Goal: Information Seeking & Learning: Learn about a topic

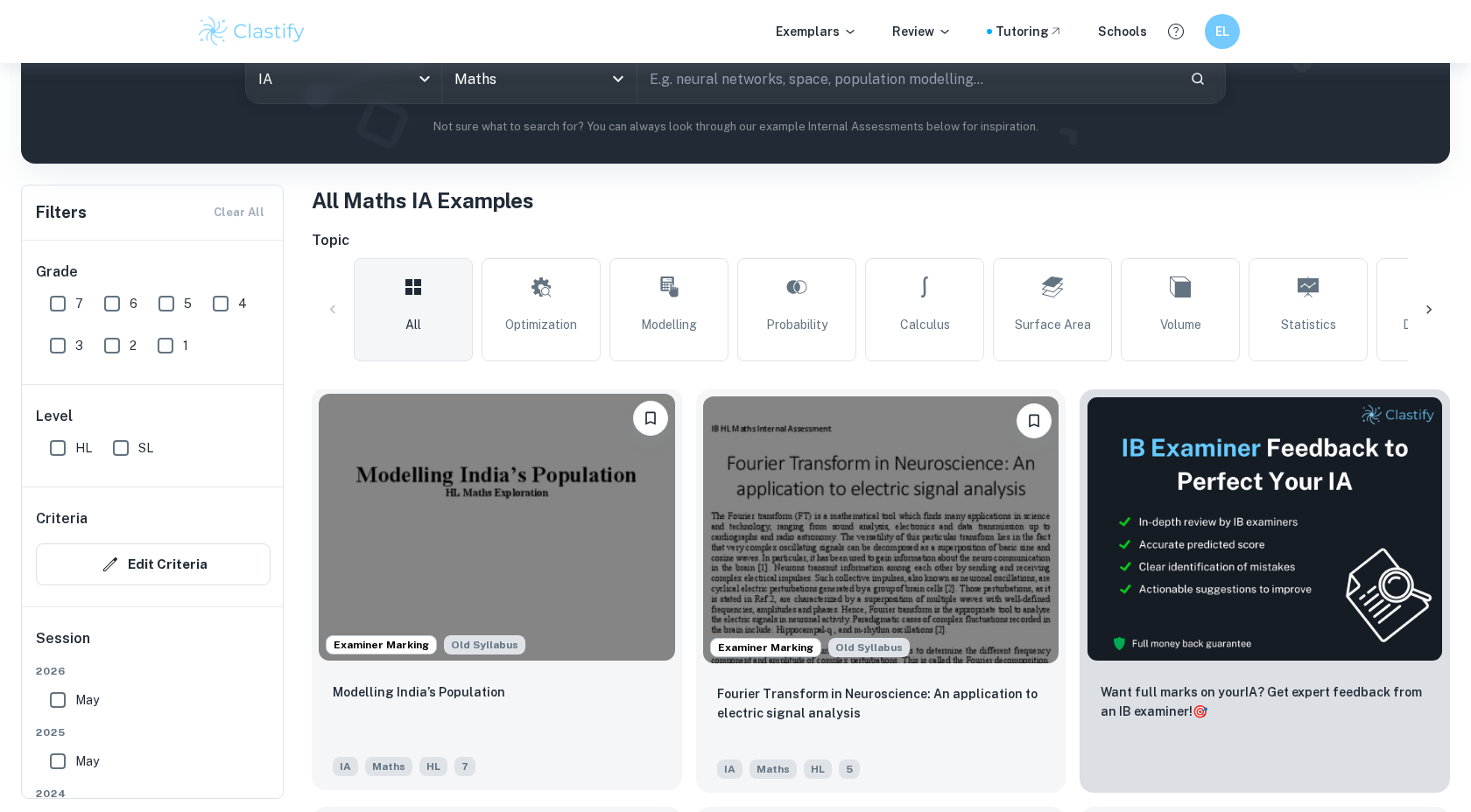
scroll to position [233, 0]
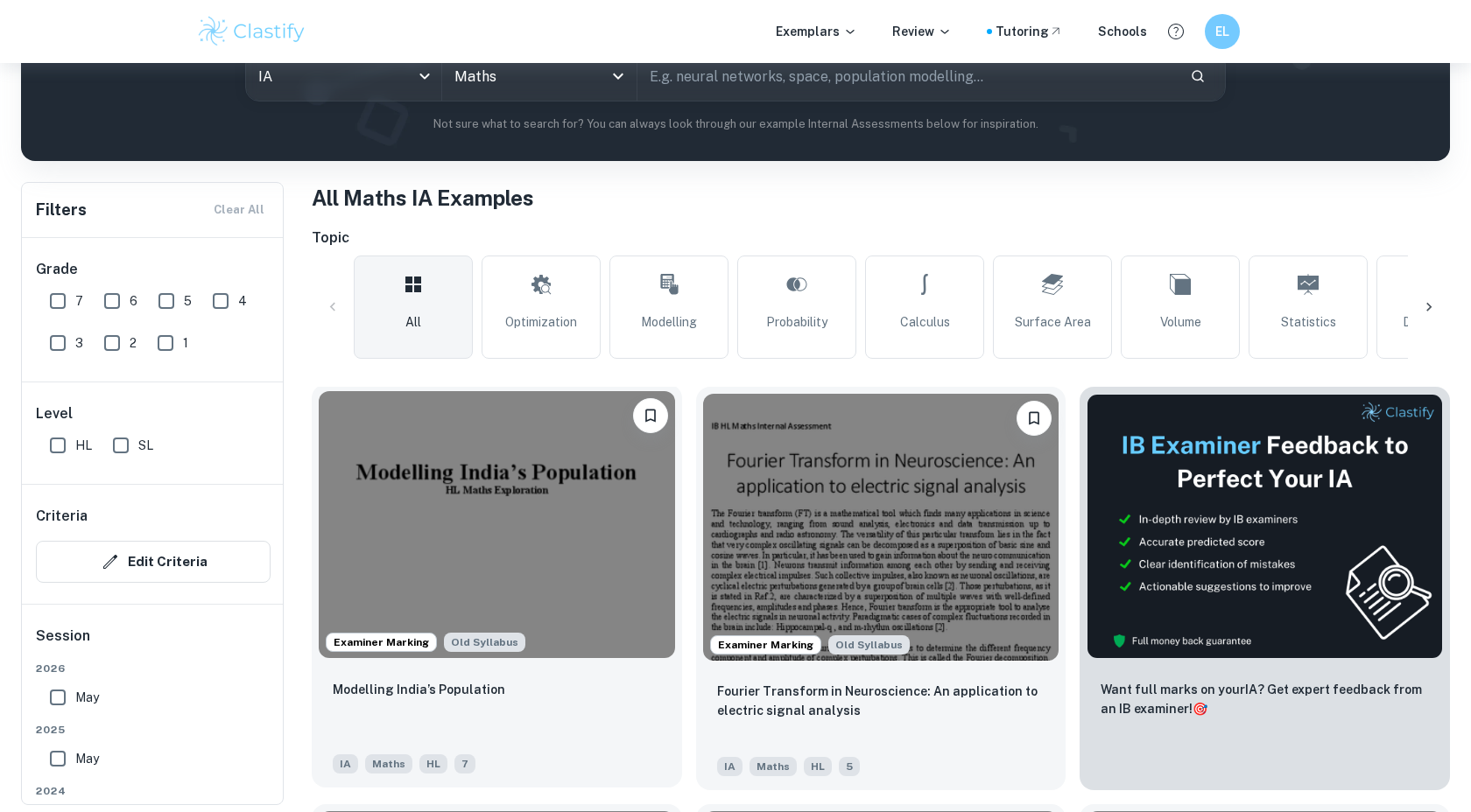
click at [483, 554] on img at bounding box center [496, 524] width 356 height 267
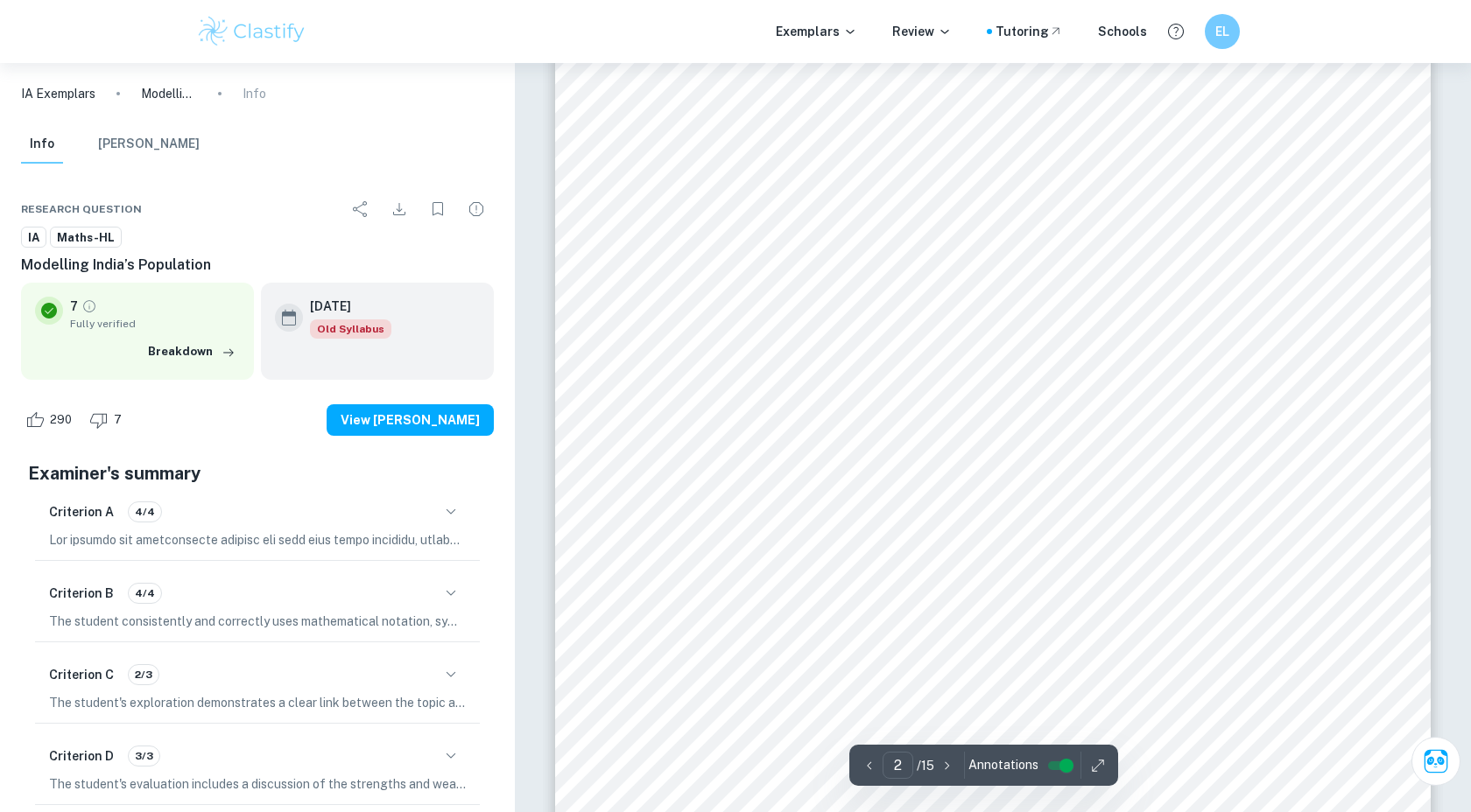
scroll to position [1705, 0]
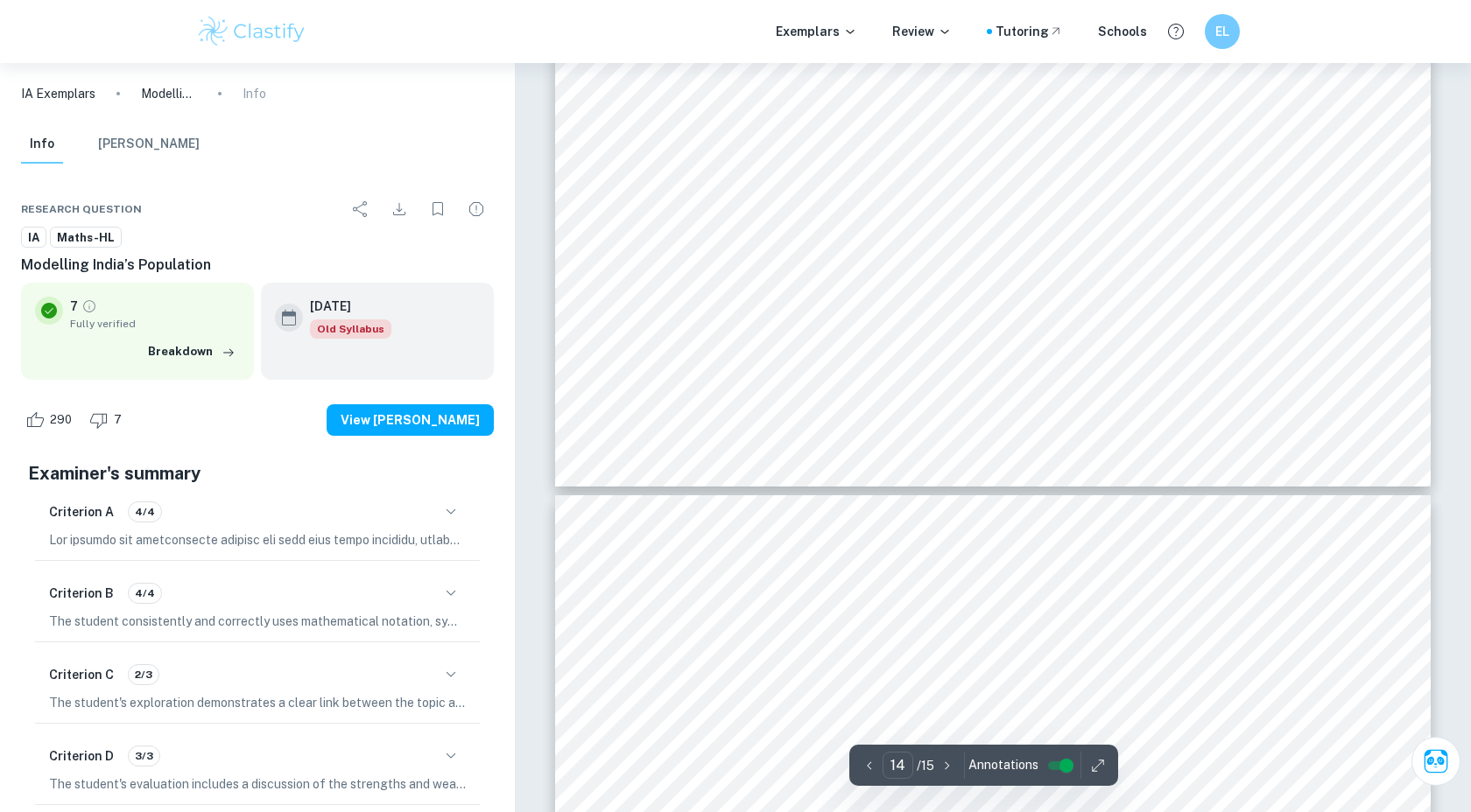
type input "15"
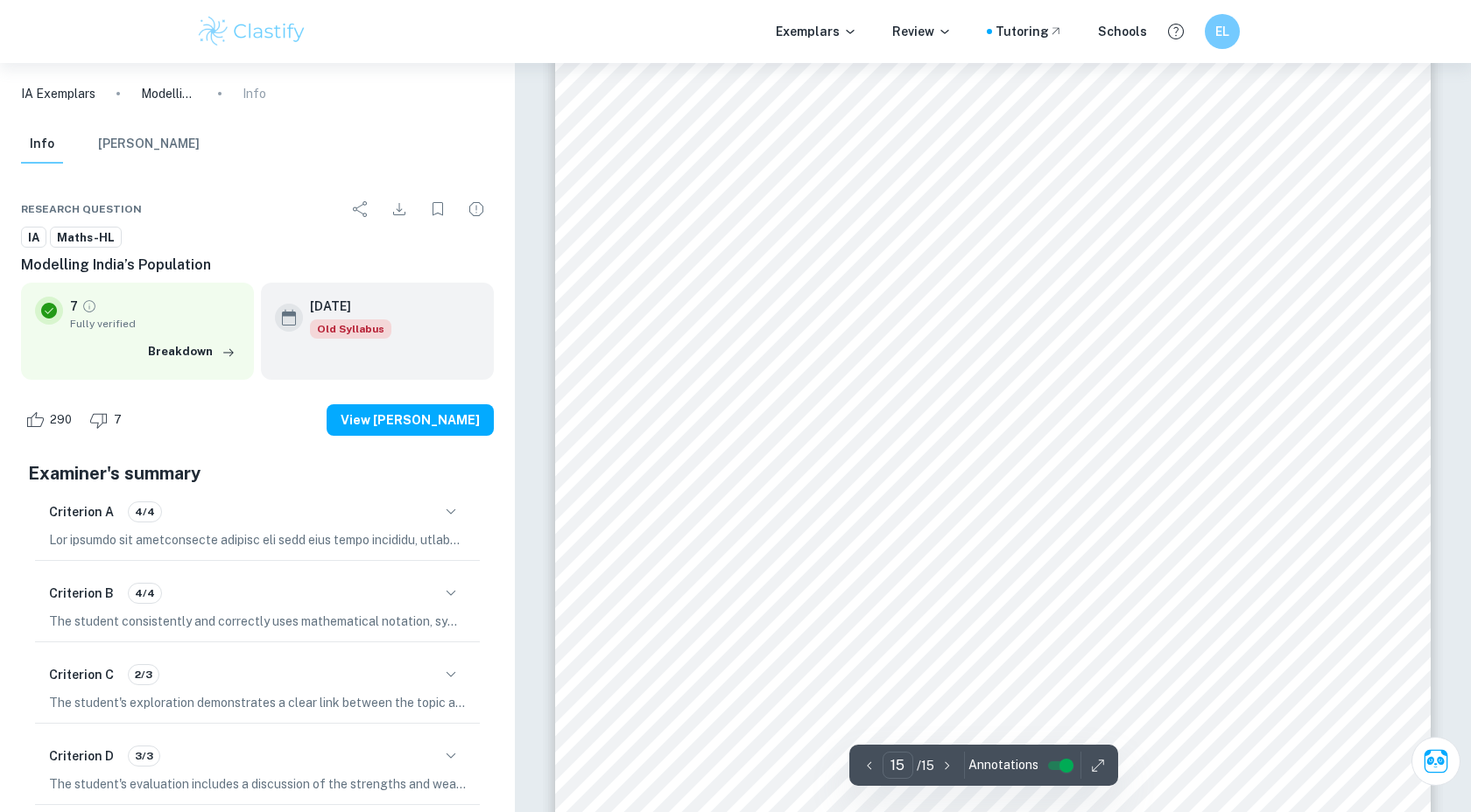
scroll to position [18115, 0]
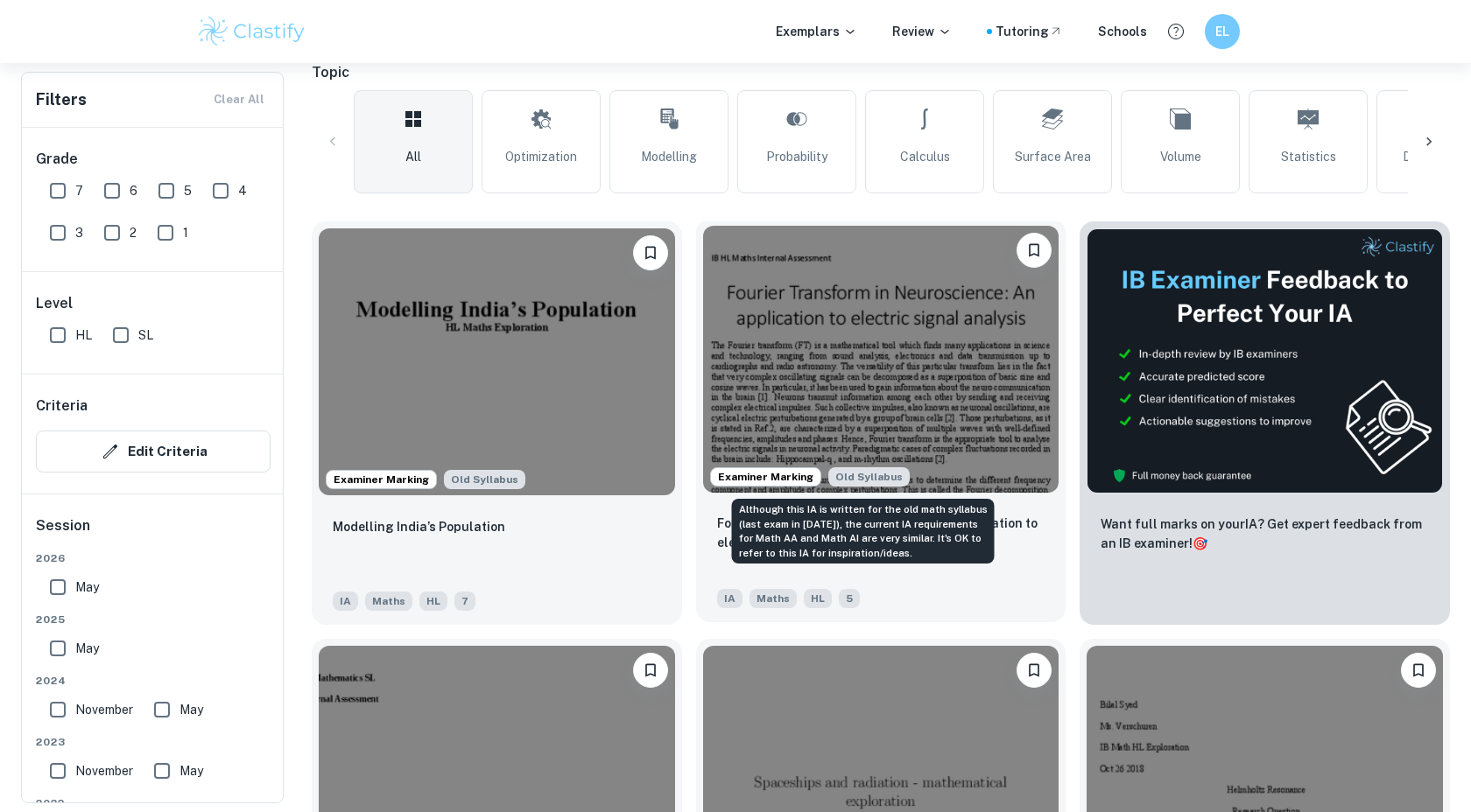
scroll to position [399, 0]
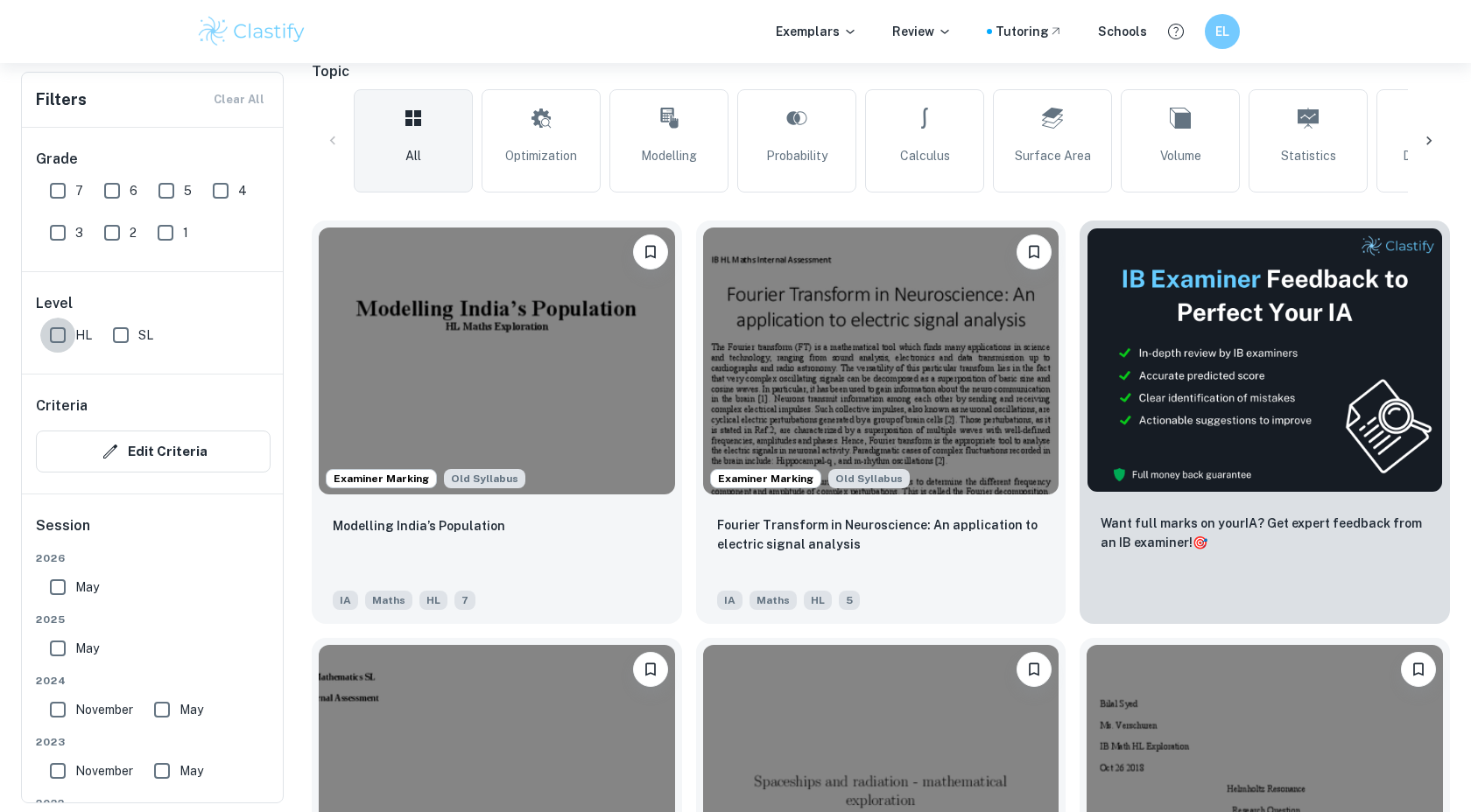
click at [74, 333] on input "HL" at bounding box center [57, 335] width 35 height 35
checkbox input "true"
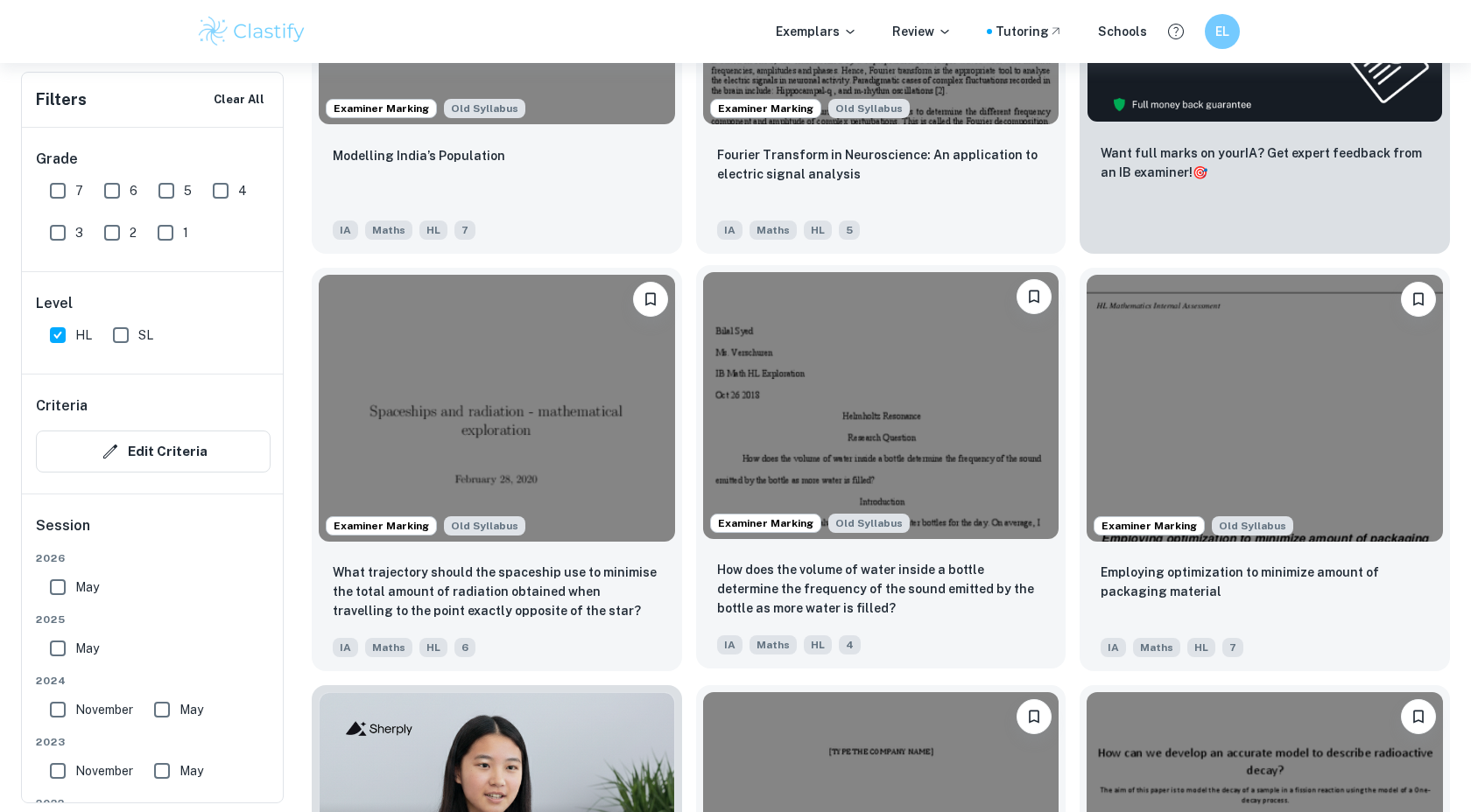
scroll to position [822, 0]
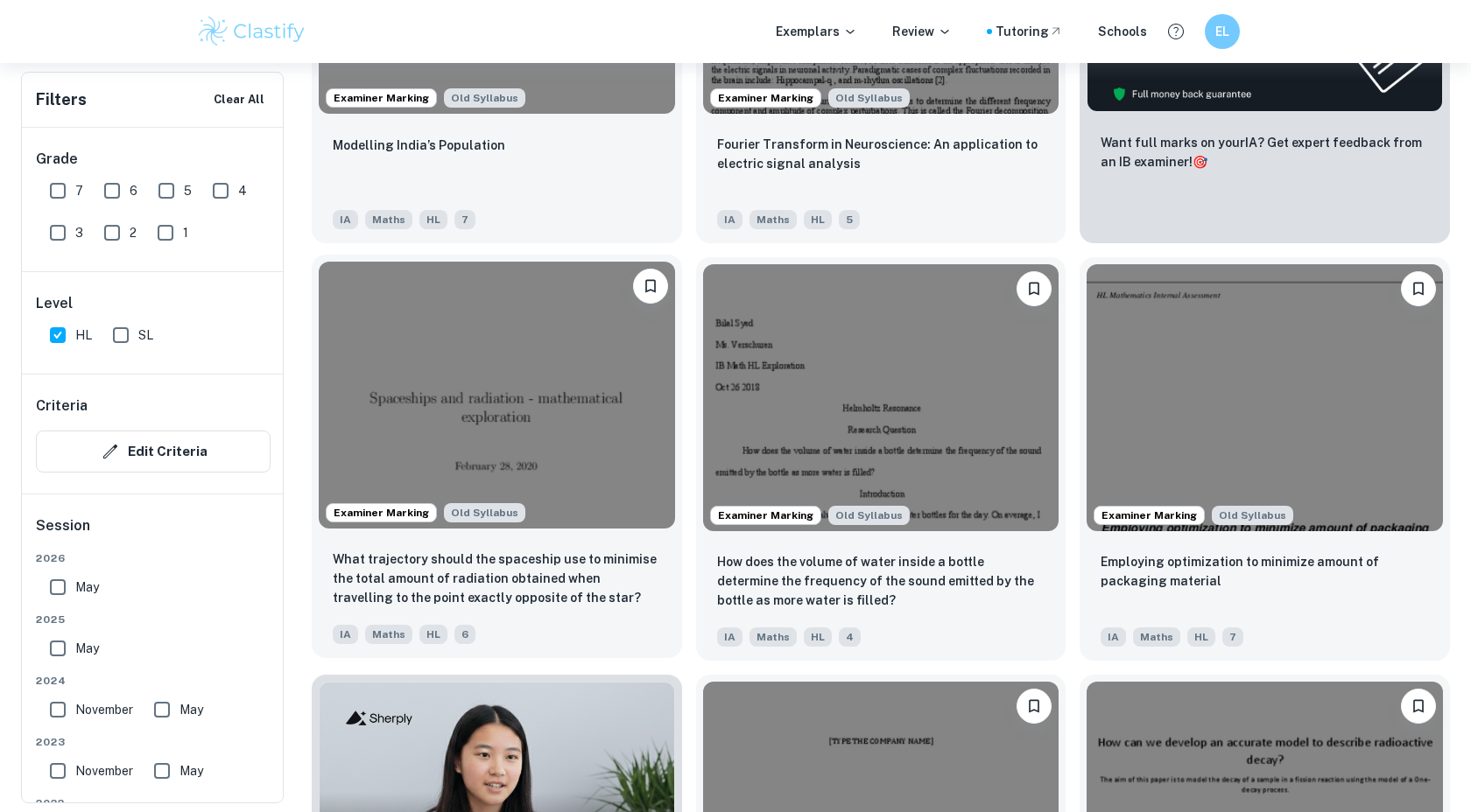
click at [536, 463] on img at bounding box center [496, 396] width 356 height 267
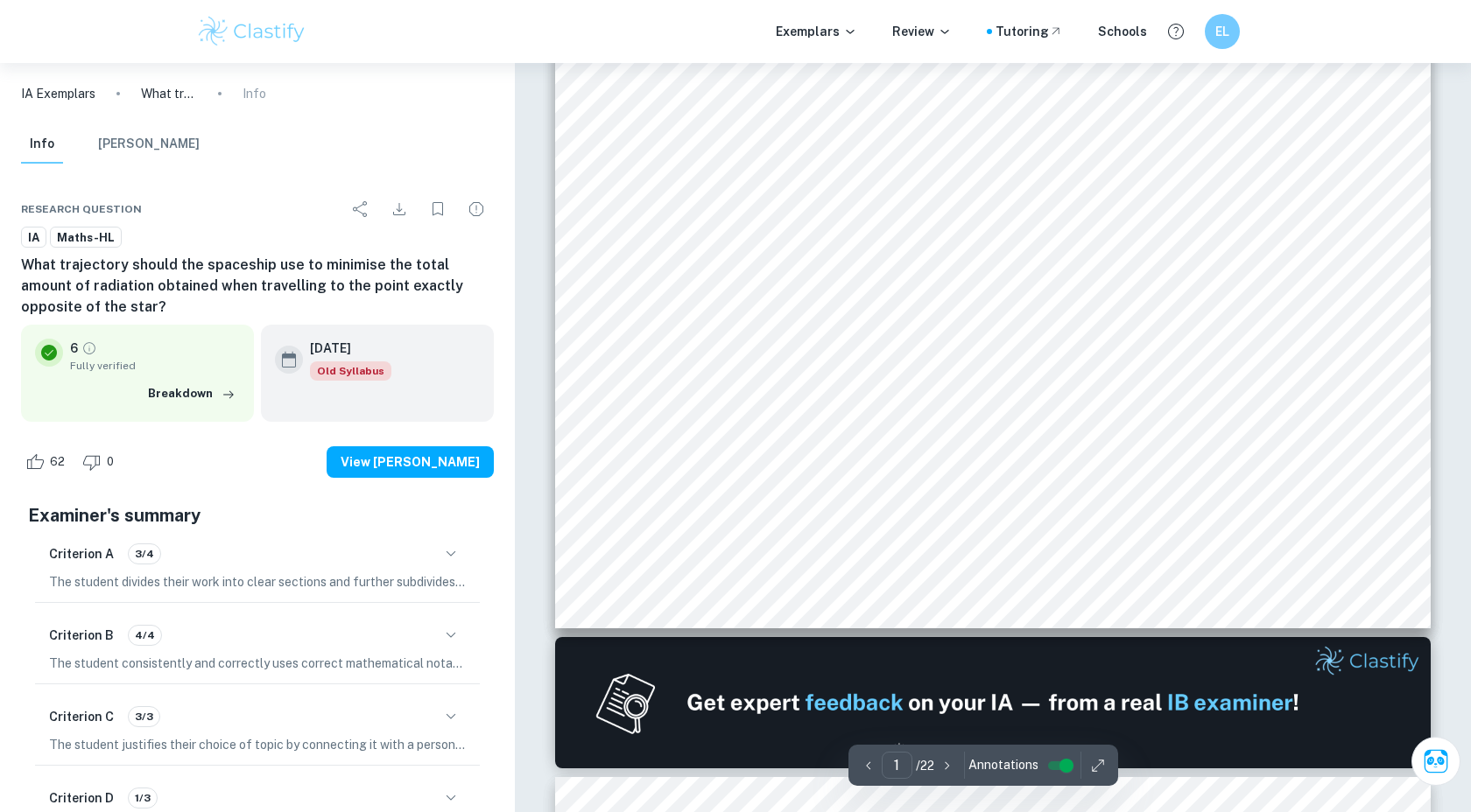
type input "2"
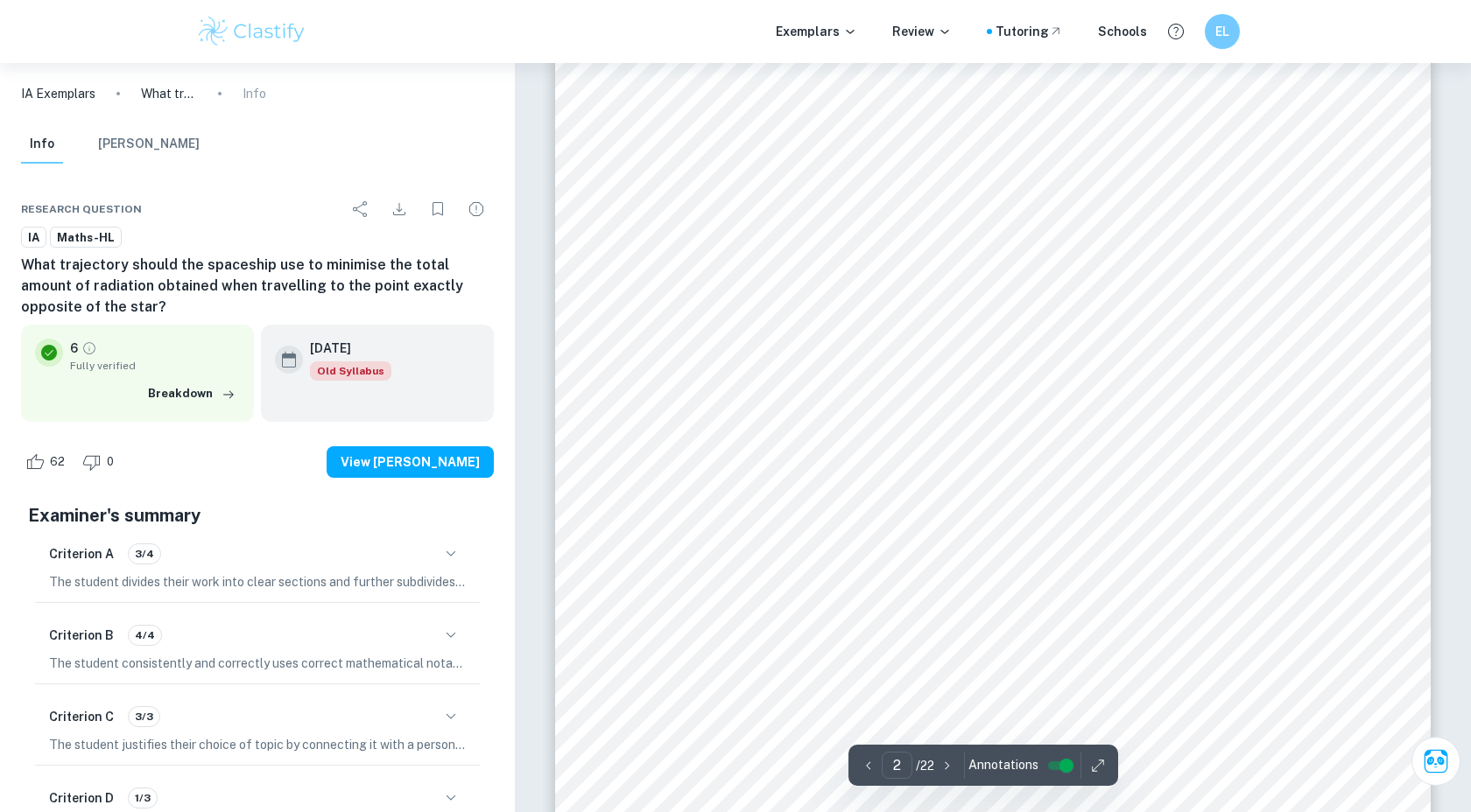
scroll to position [1692, 0]
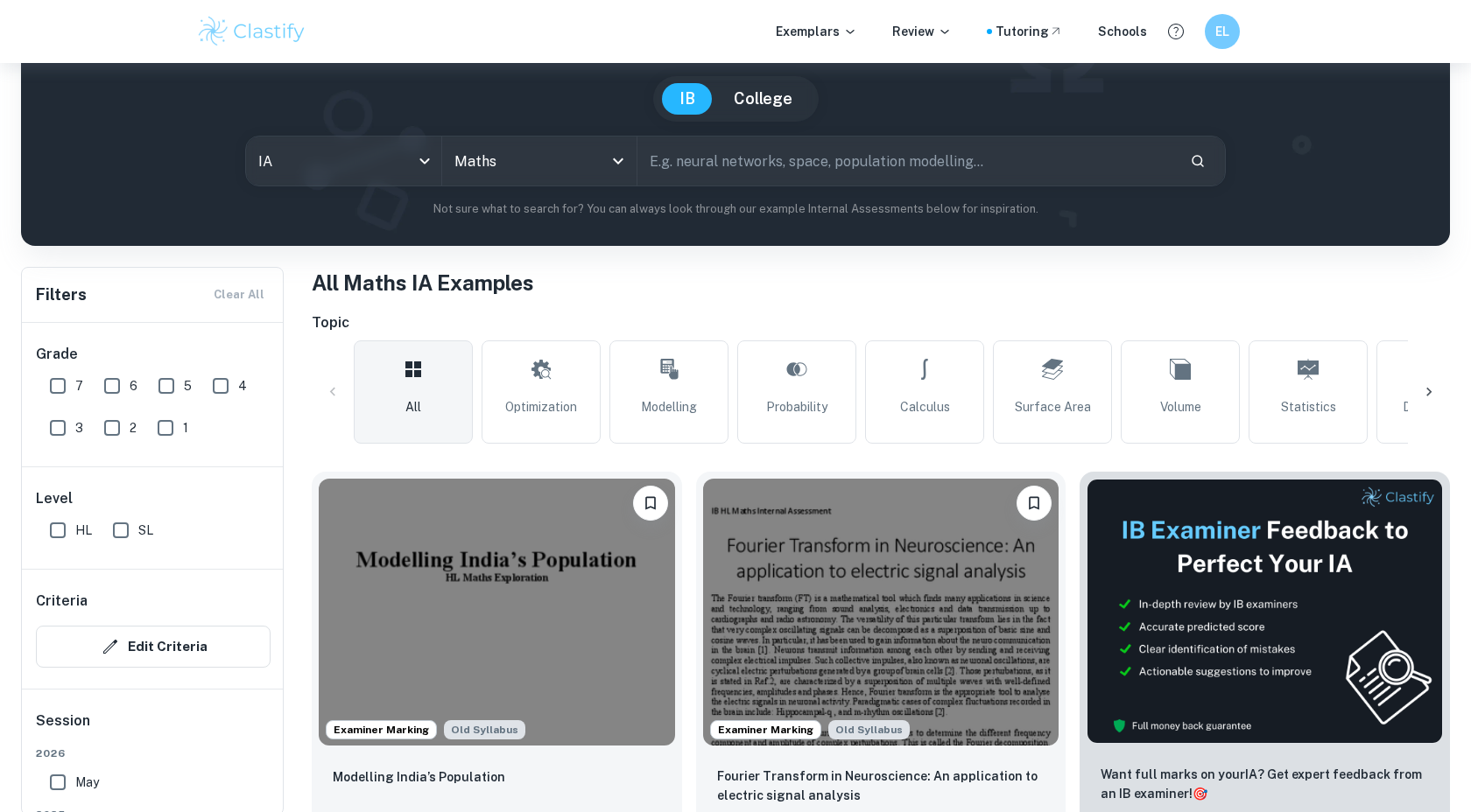
scroll to position [159, 0]
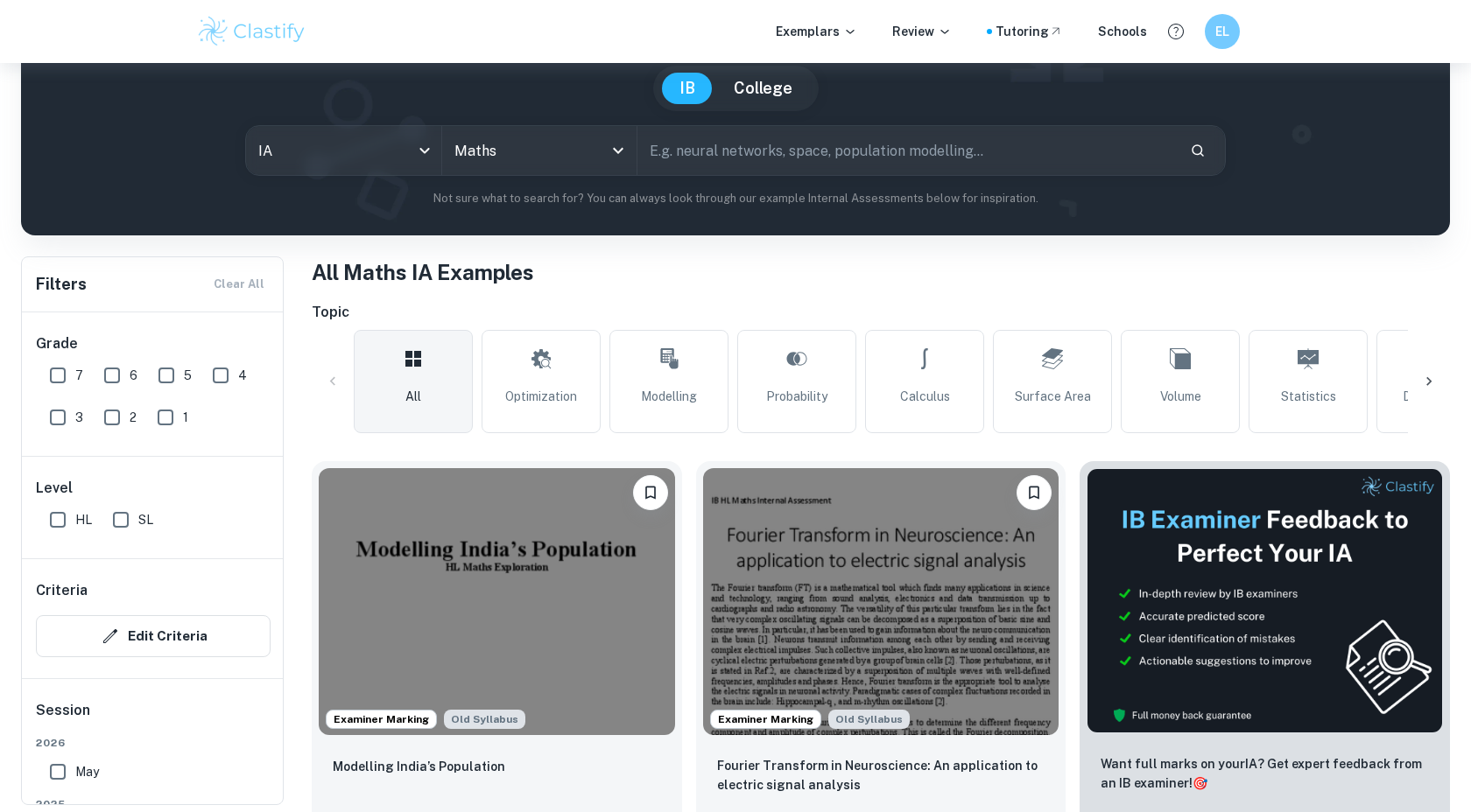
click at [43, 529] on input "HL" at bounding box center [57, 520] width 35 height 35
checkbox input "true"
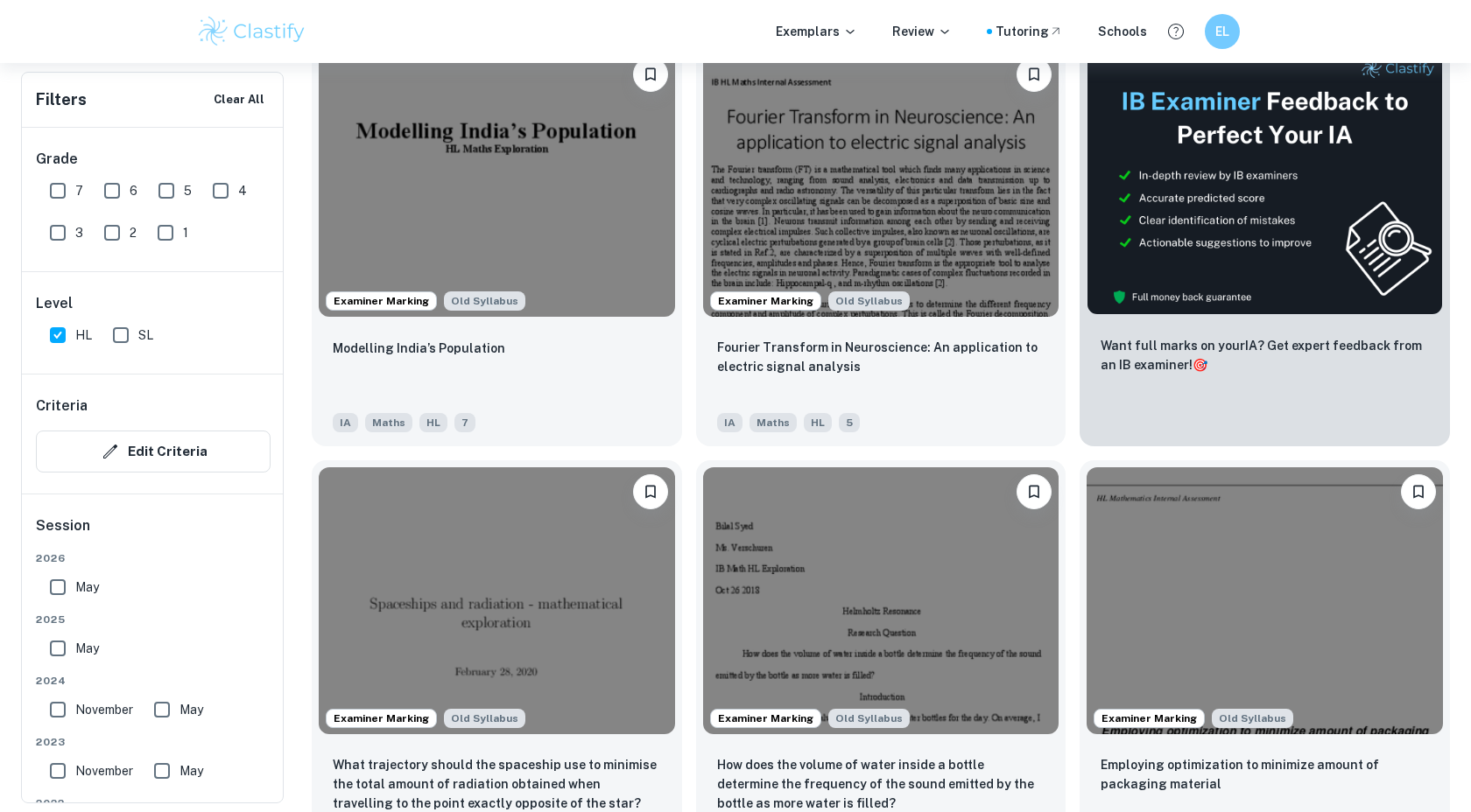
scroll to position [620, 0]
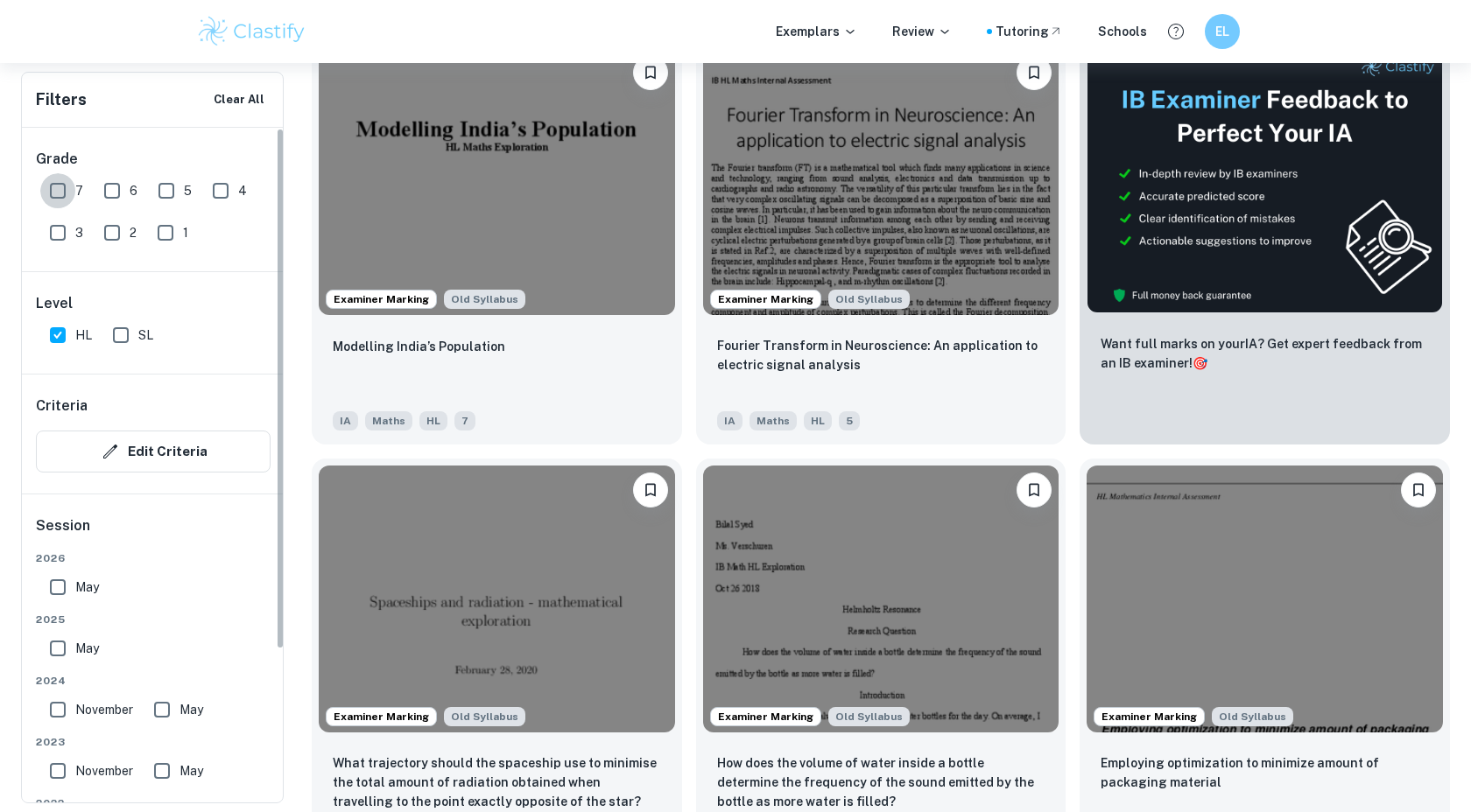
click at [67, 195] on input "7" at bounding box center [57, 190] width 35 height 35
checkbox input "true"
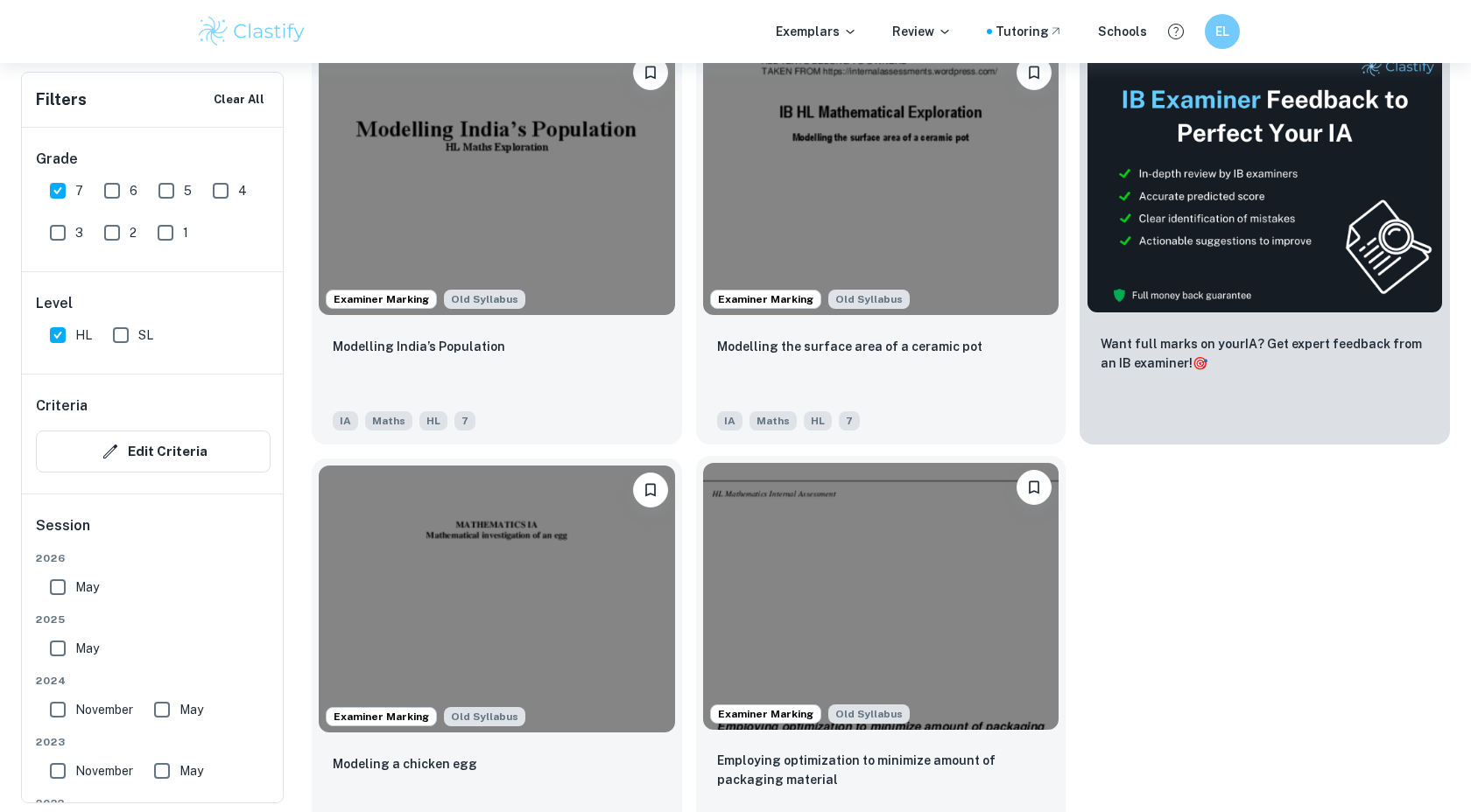
scroll to position [670, 0]
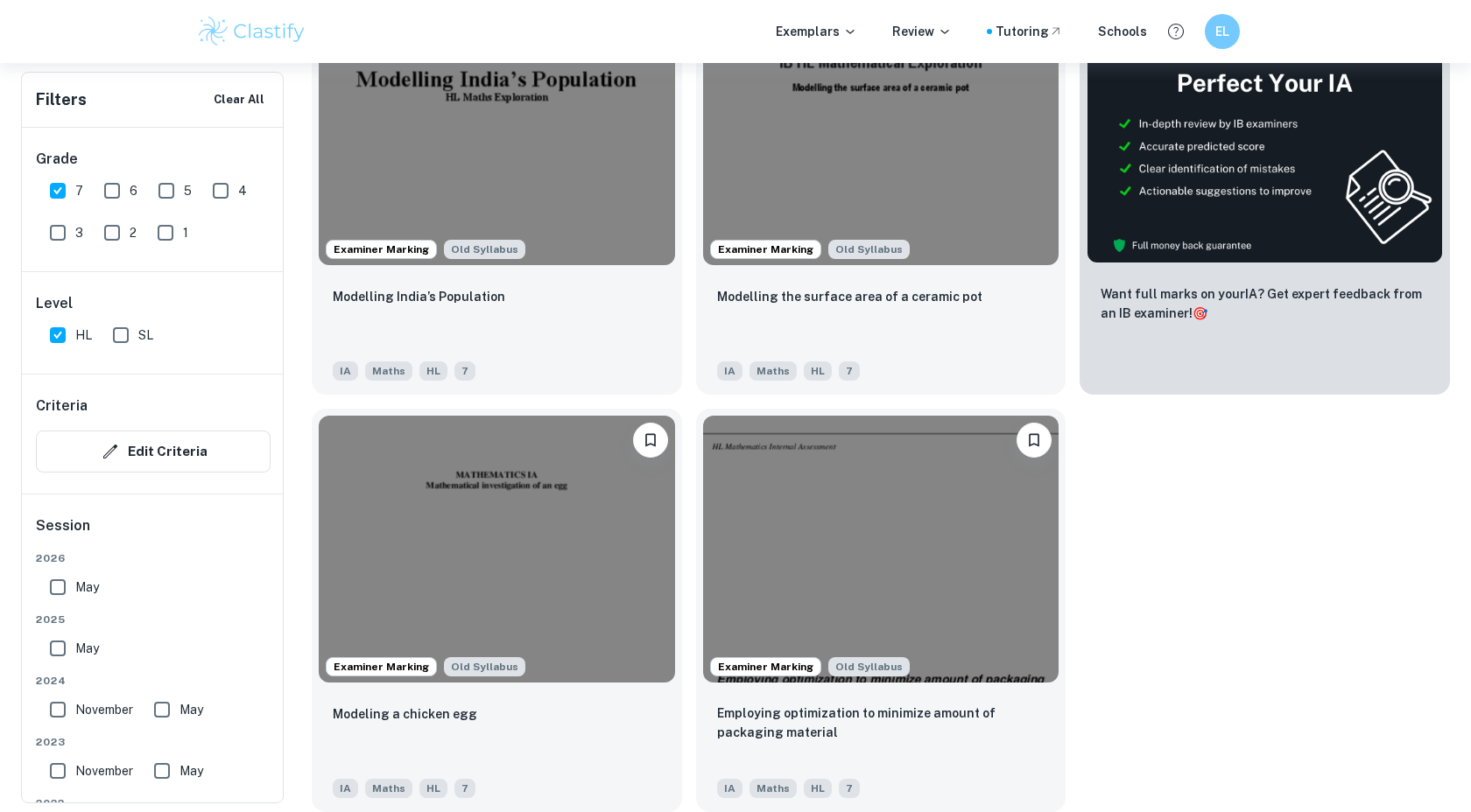
click at [116, 186] on input "6" at bounding box center [112, 190] width 35 height 35
checkbox input "true"
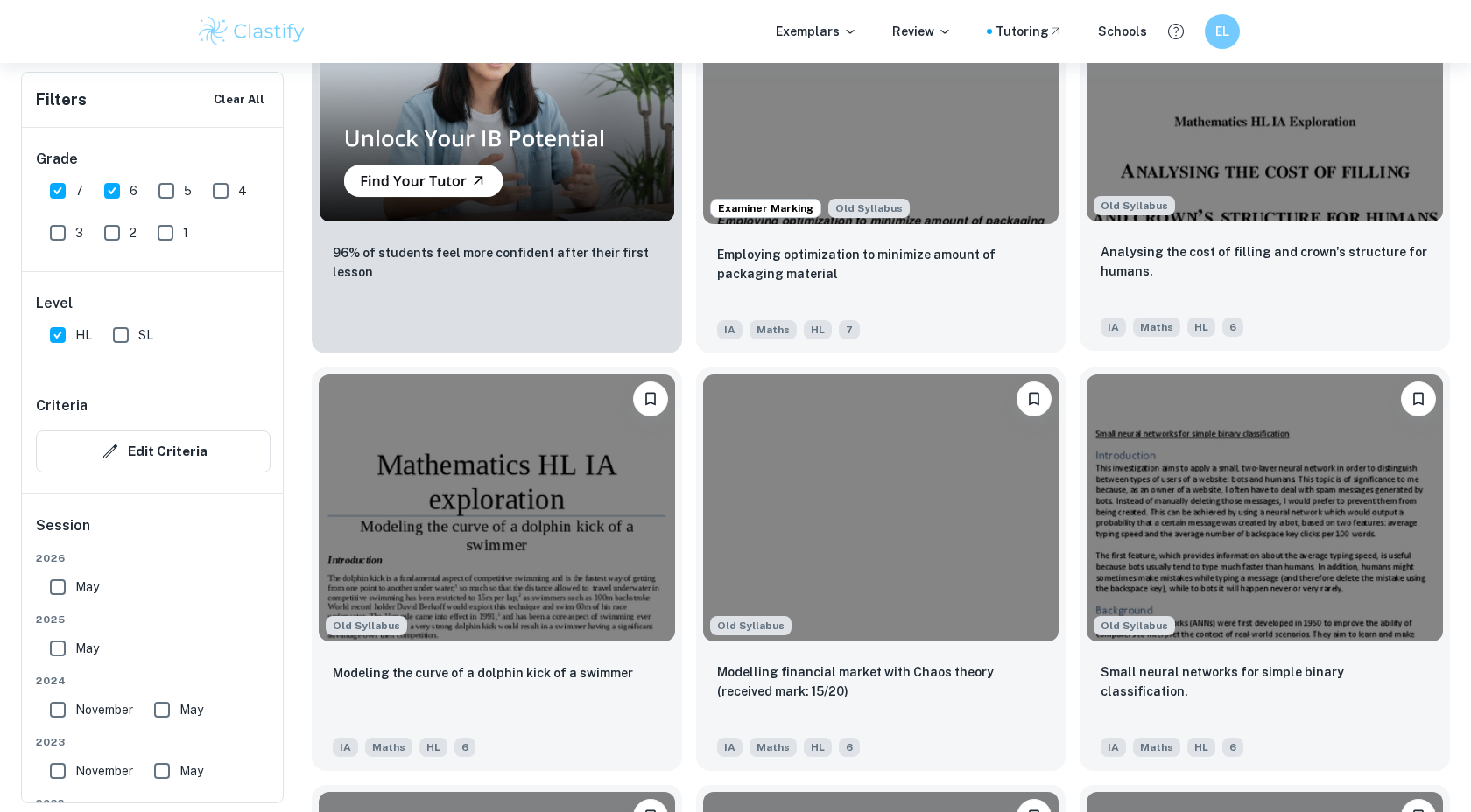
scroll to position [1554, 0]
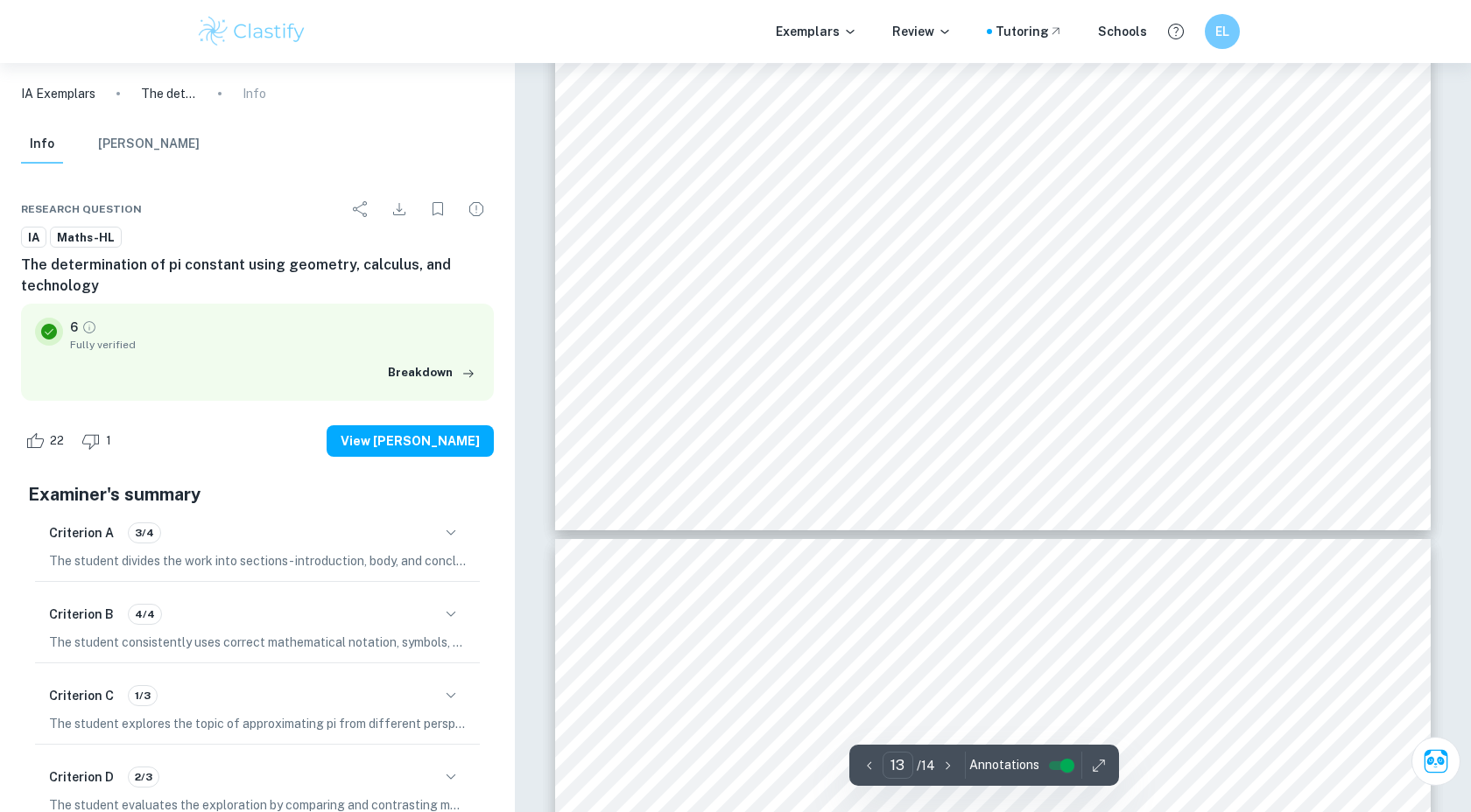
type input "14"
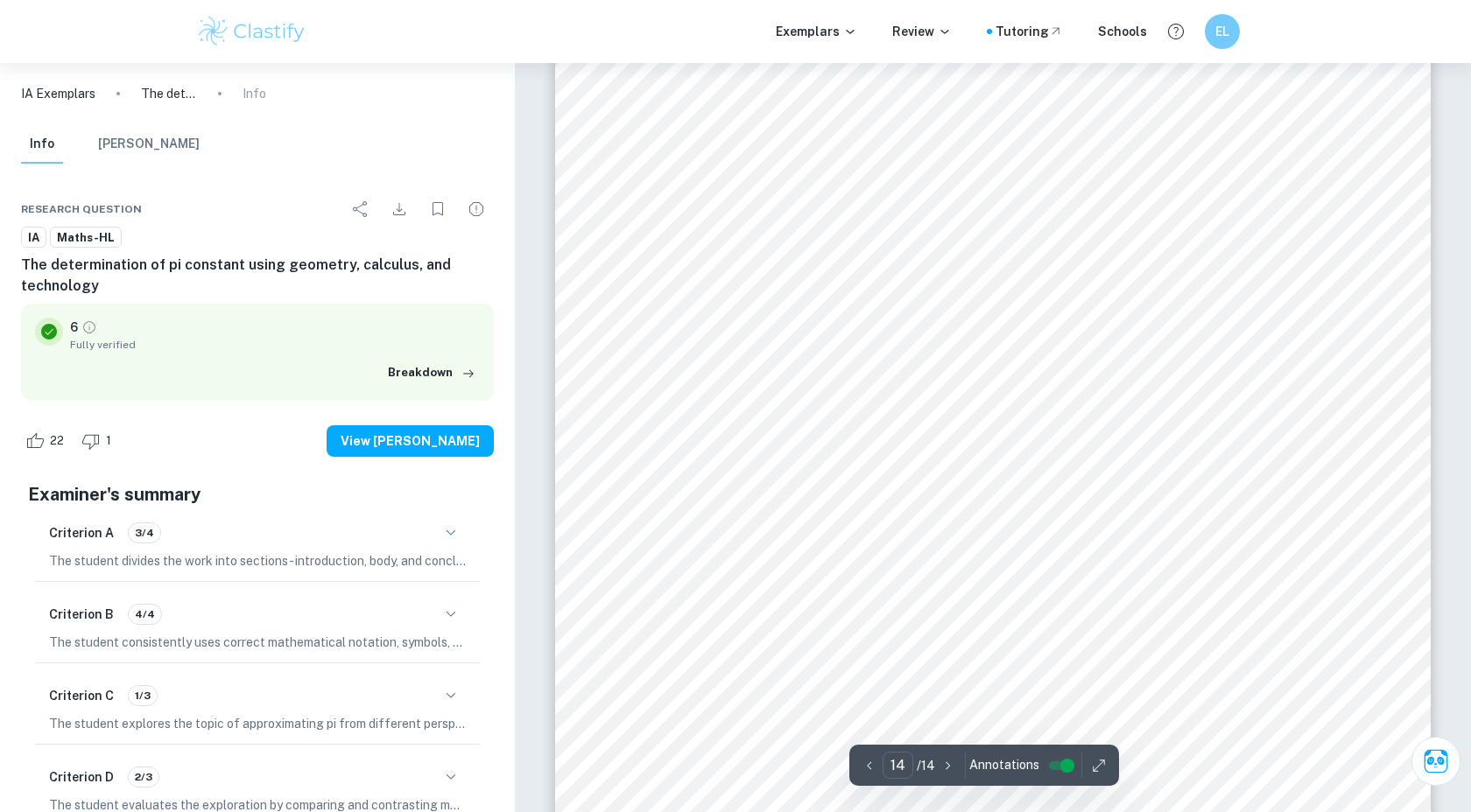
scroll to position [16869, 0]
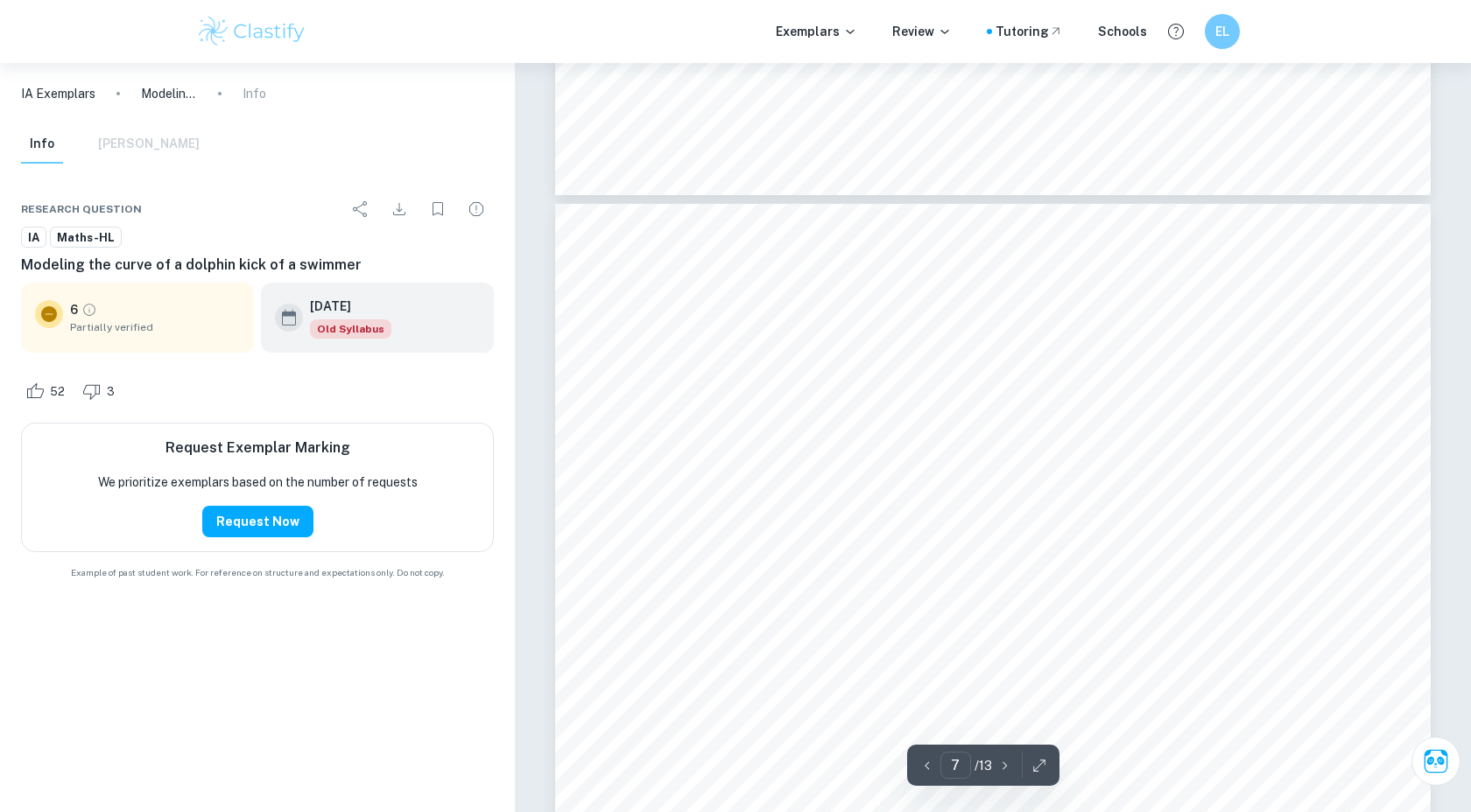
scroll to position [7392, 0]
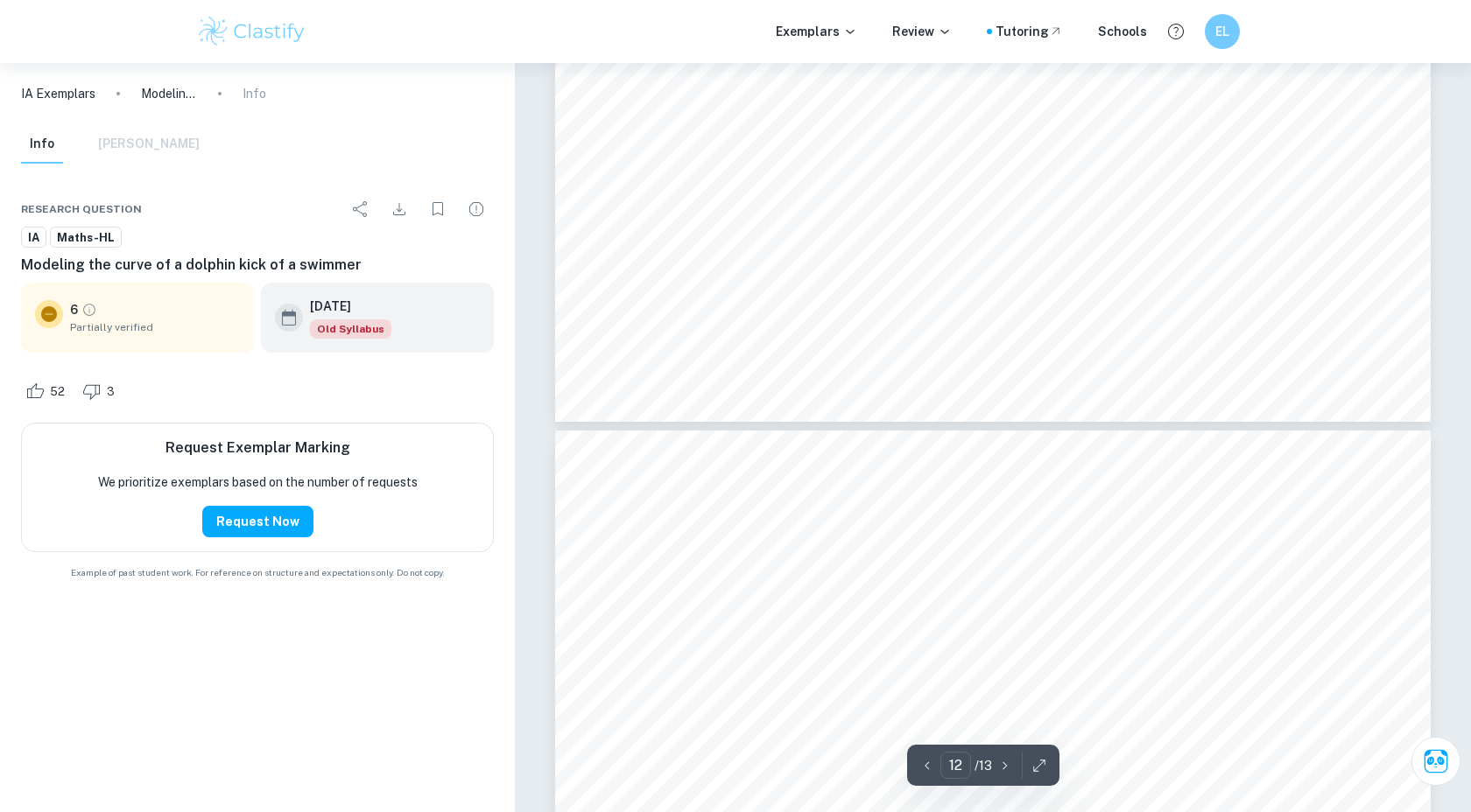
type input "13"
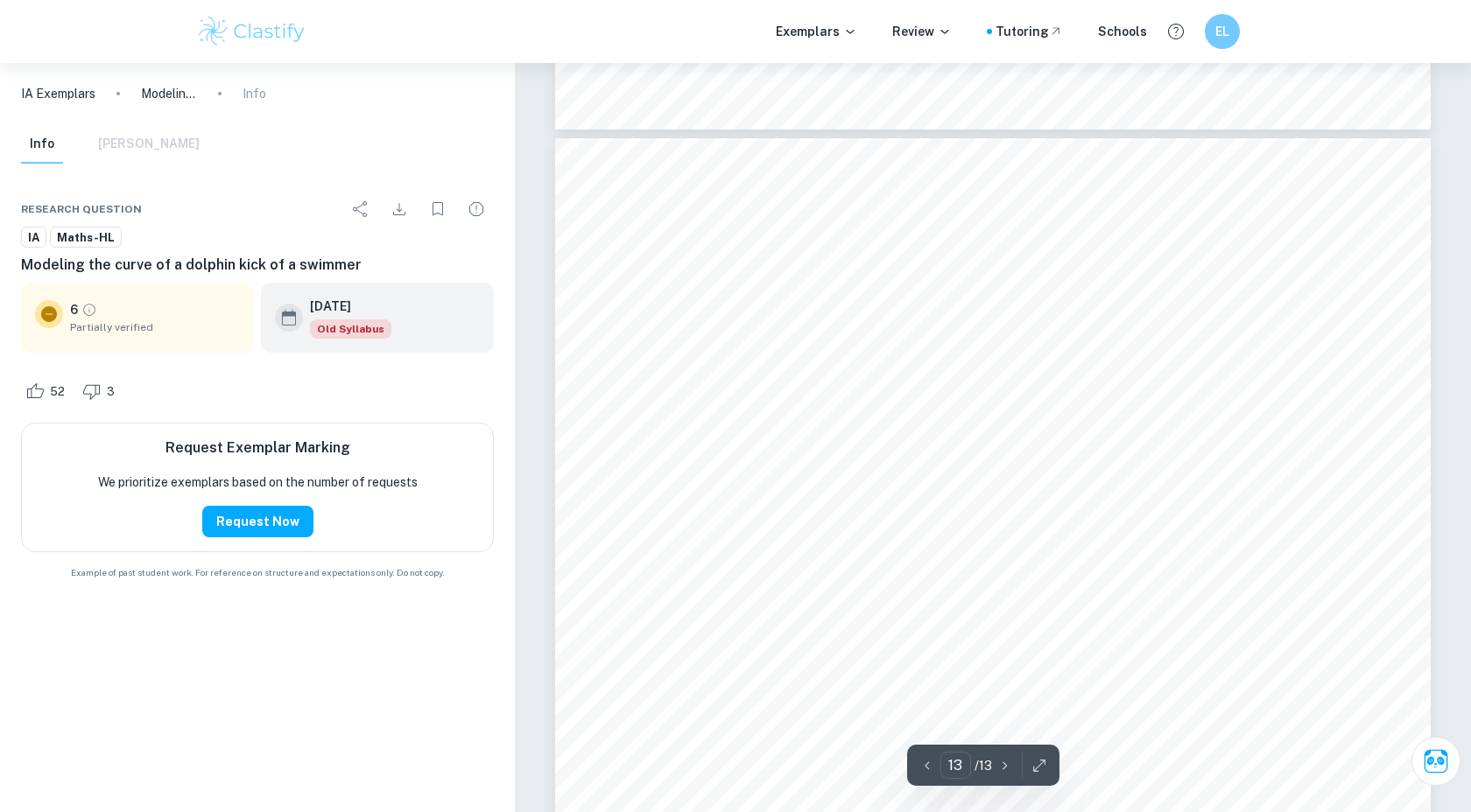
scroll to position [15219, 0]
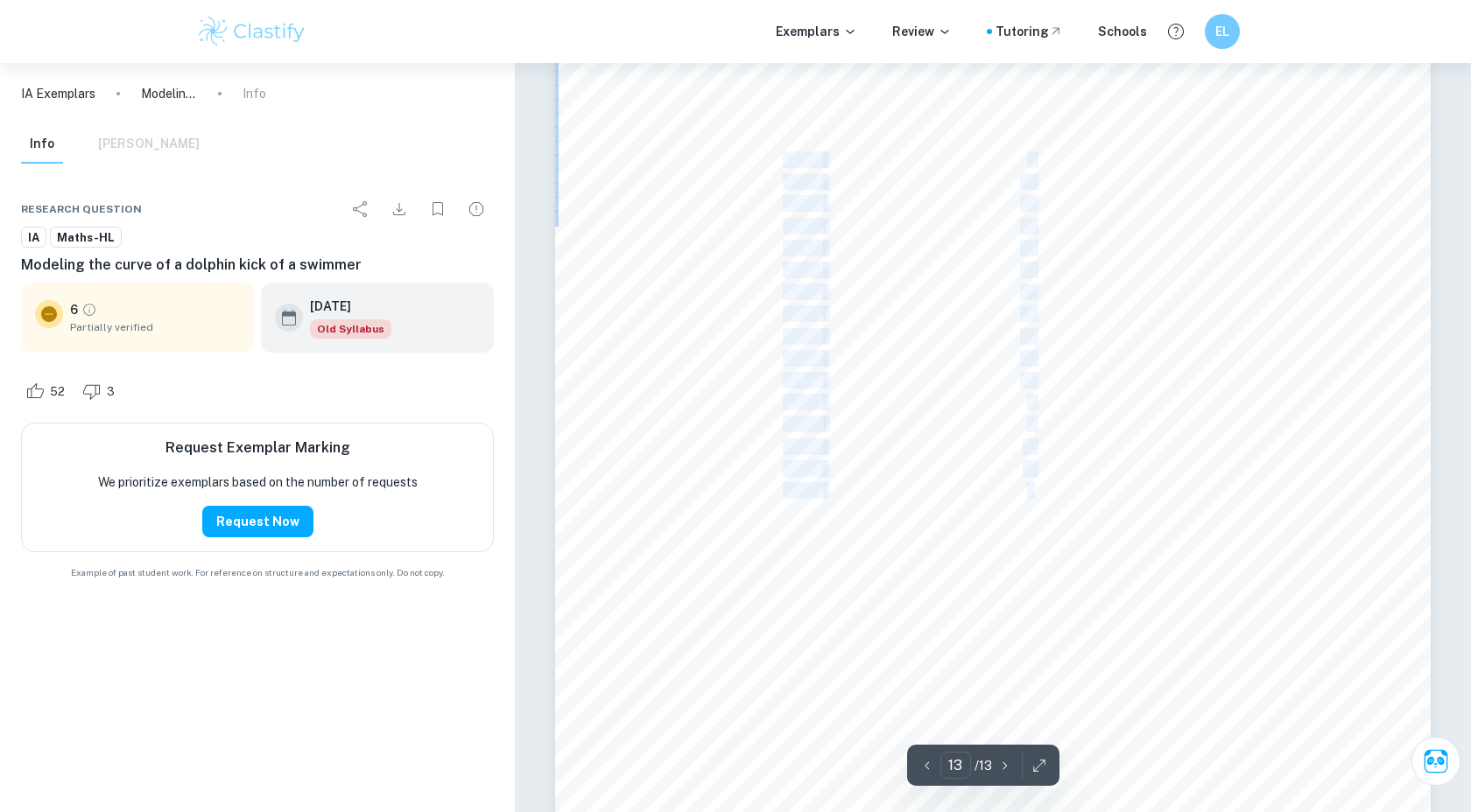
drag, startPoint x: 1039, startPoint y: 495, endPoint x: 782, endPoint y: 150, distance: 430.2
click at [782, 150] on div "3 Appendix I: Raw data Table 1: Raw data Time (s) Displacement from equilibrium…" at bounding box center [993, 578] width 875 height 1238
drag, startPoint x: 782, startPoint y: 150, endPoint x: 784, endPoint y: 163, distance: 13.2
click at [790, 162] on div "3 Appendix I: Raw data Table 1: Raw data Time (s) Displacement from equilibrium…" at bounding box center [993, 578] width 875 height 1238
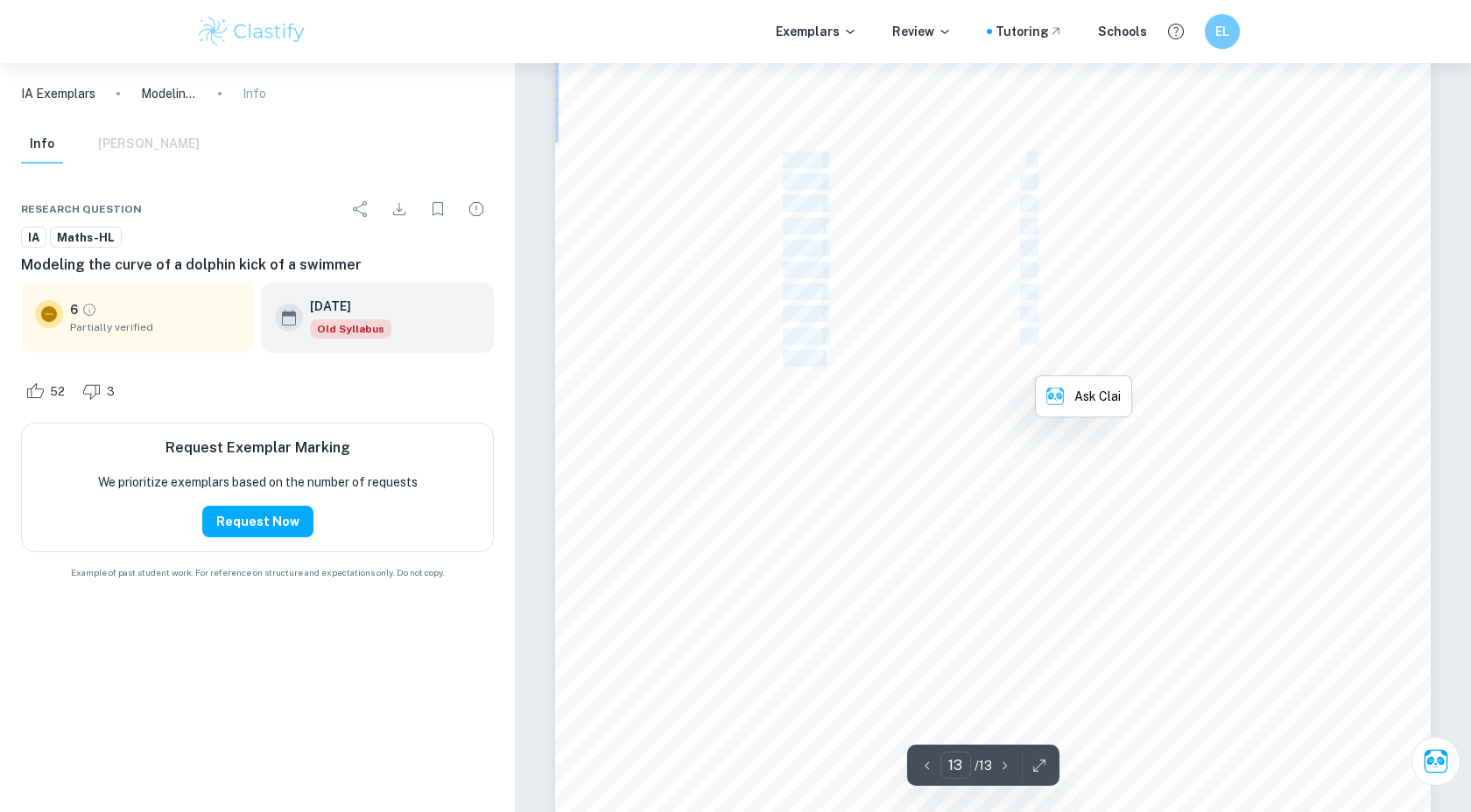
click at [784, 163] on span "35.335" at bounding box center [803, 161] width 40 height 15
drag, startPoint x: 784, startPoint y: 163, endPoint x: 1118, endPoint y: 551, distance: 512.0
click at [1118, 551] on div "3 Appendix I: Raw data Table 1: Raw data Time (s) Displacement from equilibrium…" at bounding box center [993, 578] width 875 height 1238
